Goal: Information Seeking & Learning: Learn about a topic

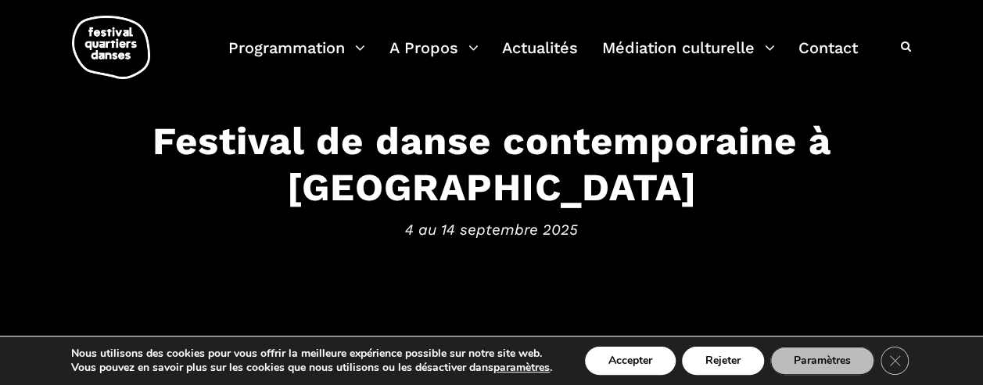
scroll to position [104, 0]
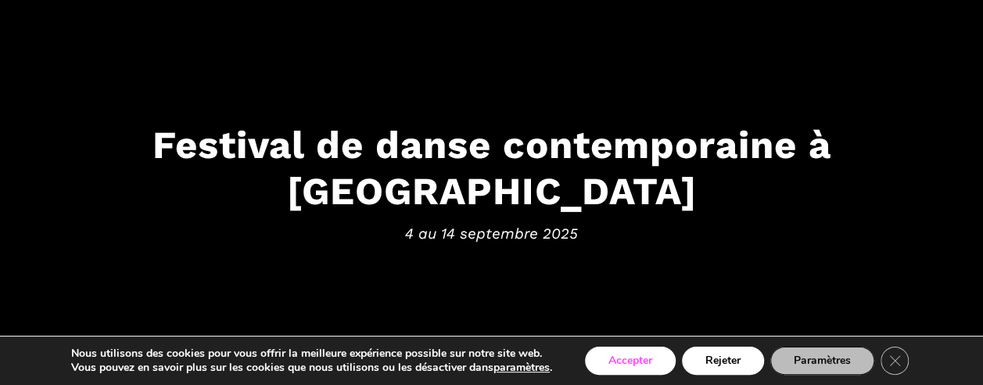
click at [638, 363] on button "Accepter" at bounding box center [630, 360] width 91 height 28
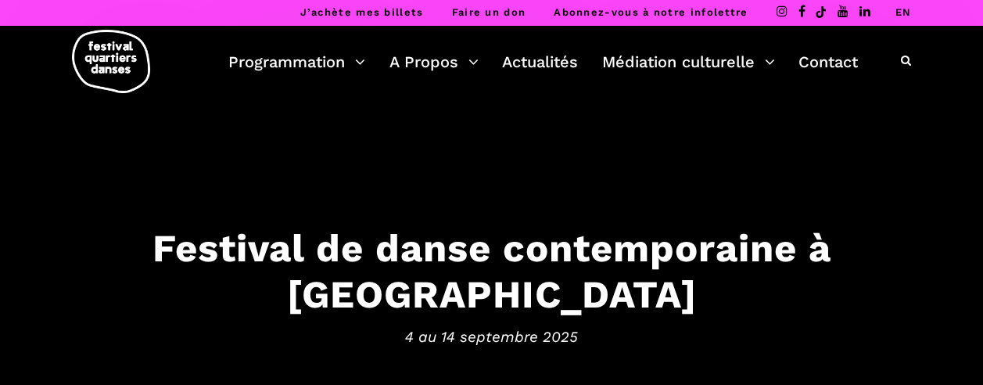
scroll to position [0, 0]
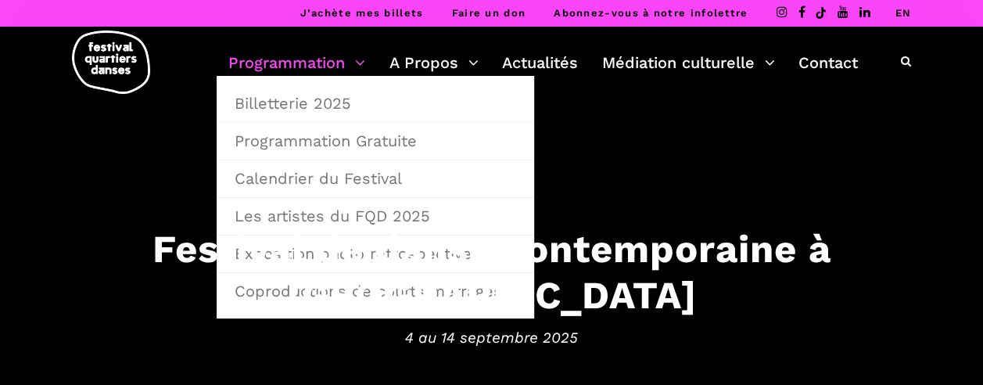
click at [328, 70] on link "Programmation" at bounding box center [296, 62] width 137 height 27
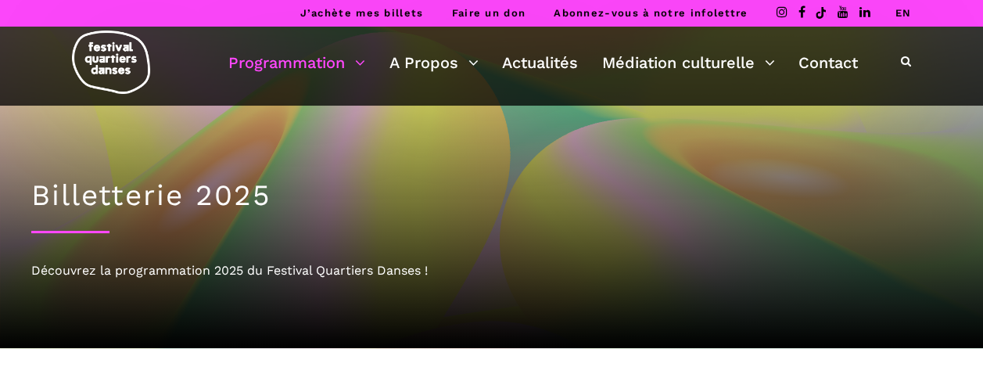
click at [906, 16] on link "EN" at bounding box center [903, 13] width 16 height 12
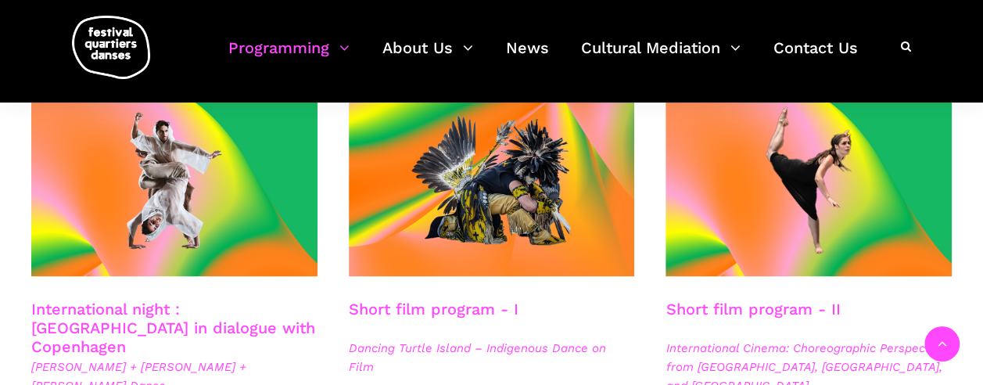
scroll to position [990, 0]
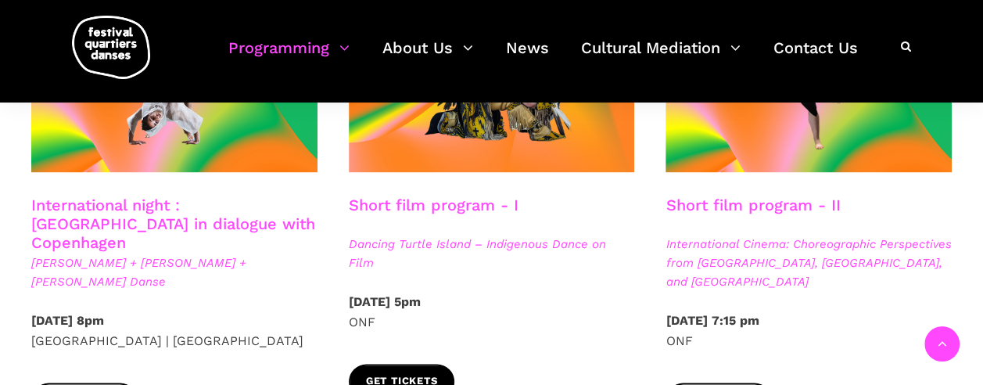
click at [425, 373] on span "Get tickets" at bounding box center [402, 381] width 72 height 16
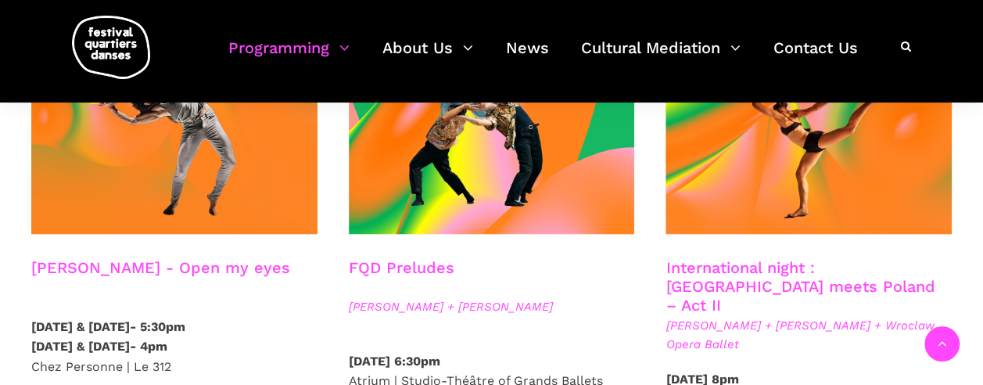
scroll to position [1381, 0]
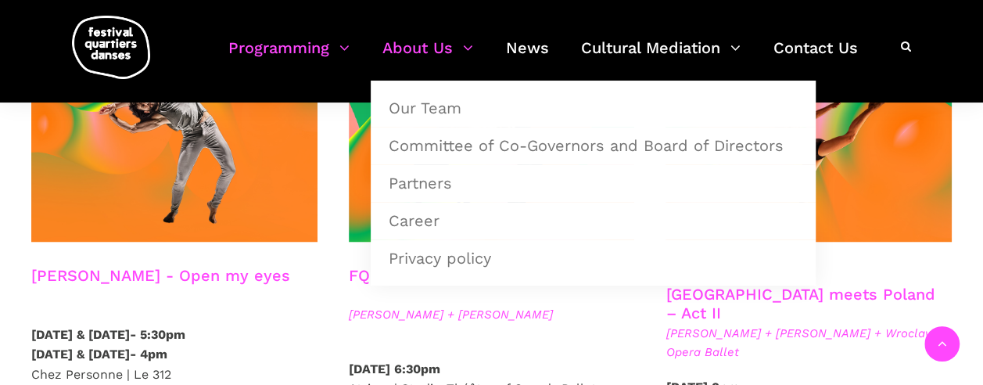
click at [402, 54] on link "About Us" at bounding box center [427, 57] width 91 height 46
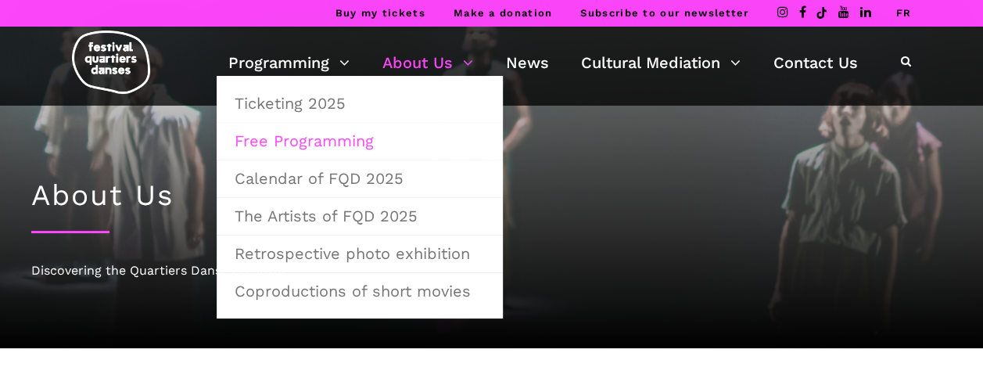
click at [307, 144] on link "Free Programming" at bounding box center [359, 141] width 269 height 36
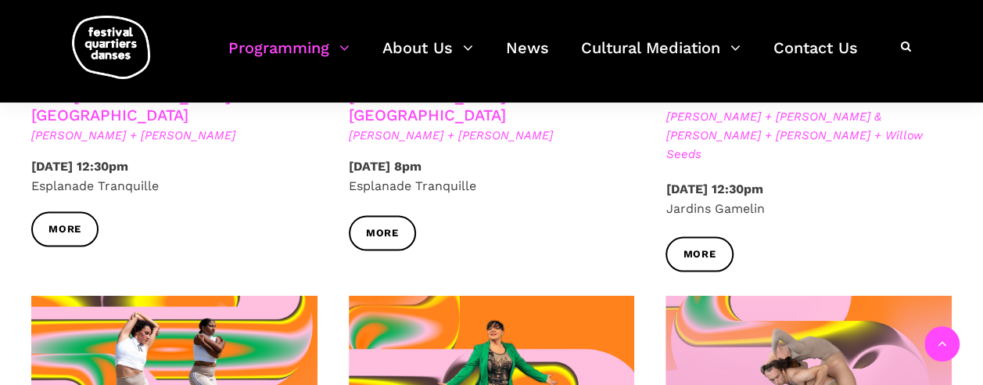
scroll to position [1459, 0]
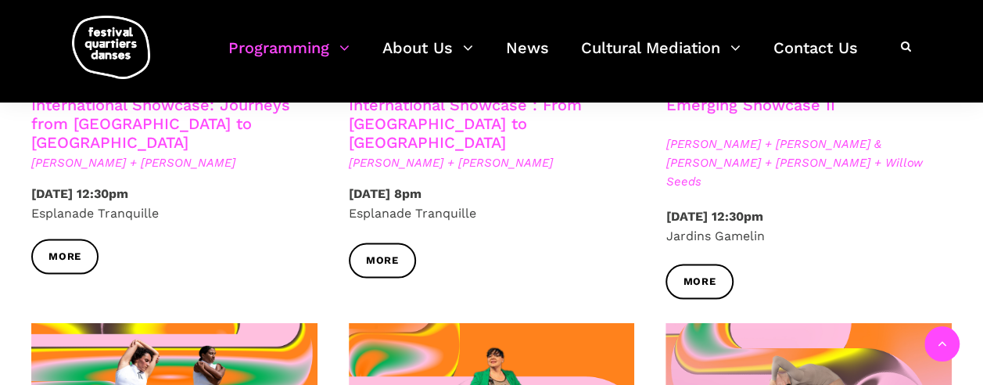
click at [757, 186] on div "Emerging Showcase II [PERSON_NAME] + [PERSON_NAME] & [PERSON_NAME] + [PERSON_NA…" at bounding box center [809, 150] width 318 height 111
click at [728, 264] on link "More" at bounding box center [699, 281] width 67 height 35
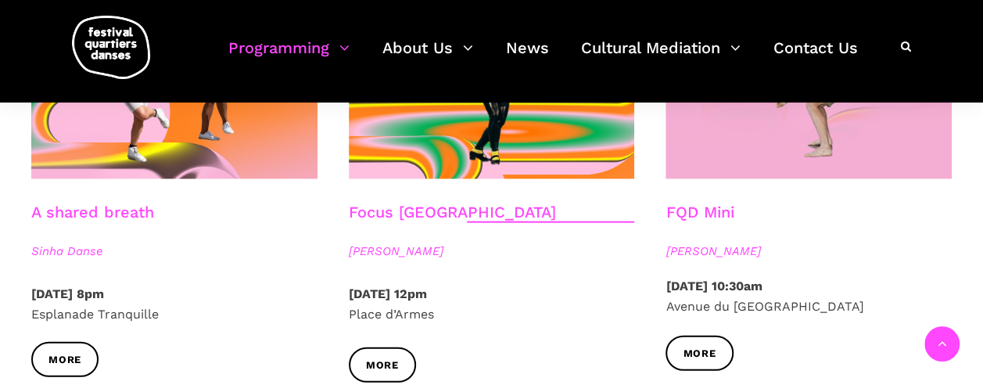
scroll to position [1799, 0]
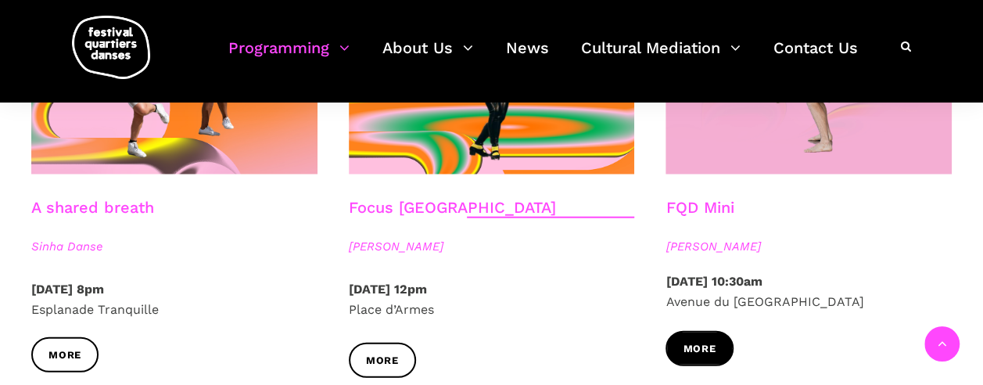
click at [709, 341] on span "More" at bounding box center [699, 349] width 33 height 16
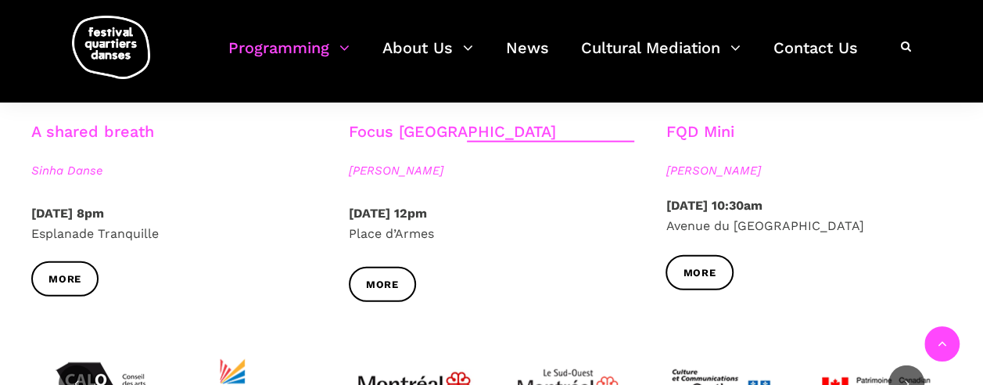
scroll to position [1877, 0]
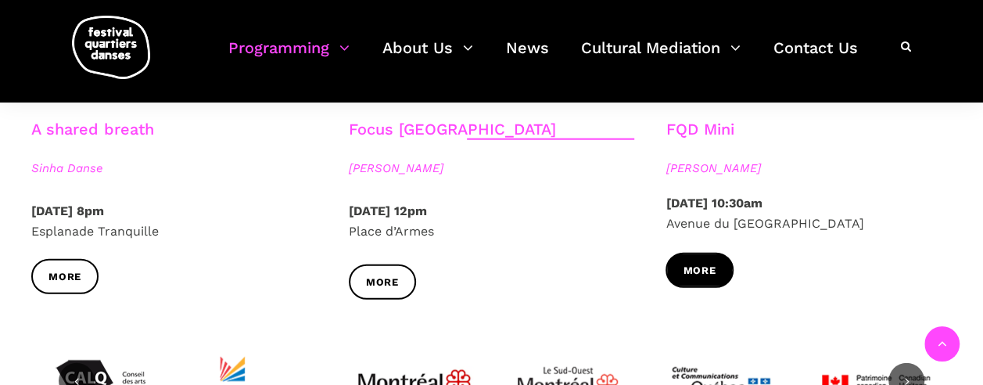
click at [720, 257] on link "More" at bounding box center [699, 270] width 67 height 35
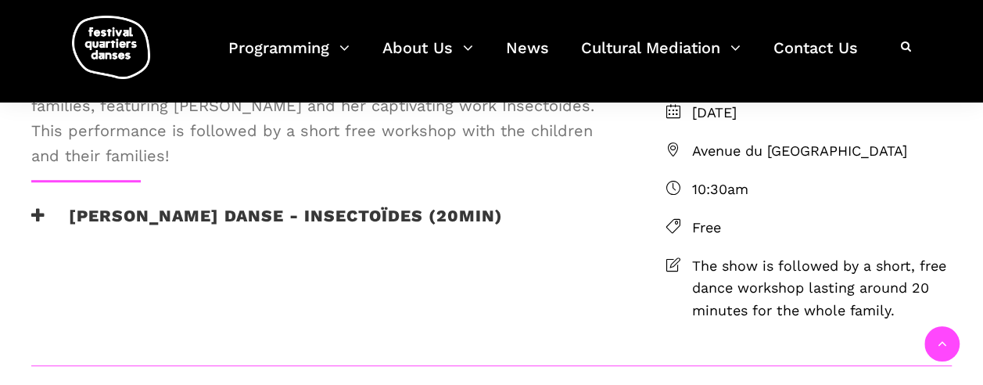
scroll to position [443, 0]
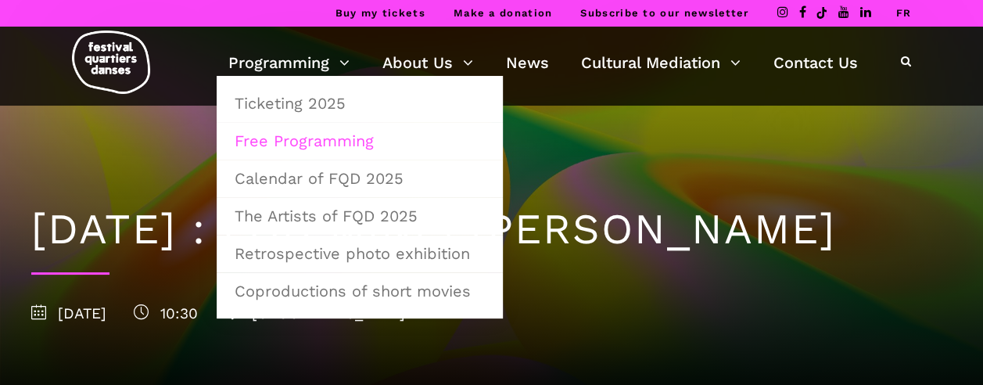
click at [294, 139] on link "Free Programming" at bounding box center [359, 141] width 269 height 36
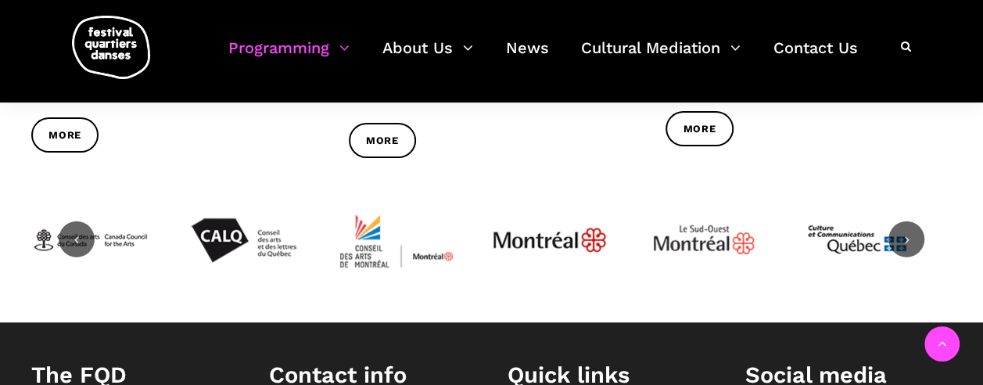
scroll to position [2034, 0]
